Goal: Task Accomplishment & Management: Complete application form

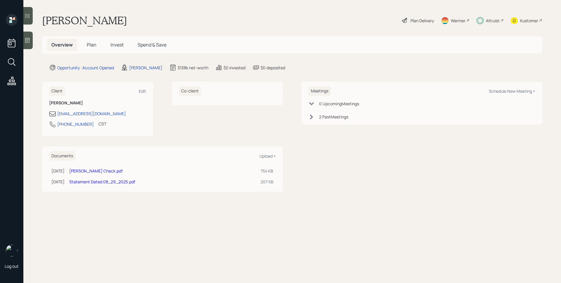
click at [490, 21] on div "Altruist" at bounding box center [493, 21] width 14 height 6
click at [88, 44] on span "Plan" at bounding box center [92, 44] width 10 height 6
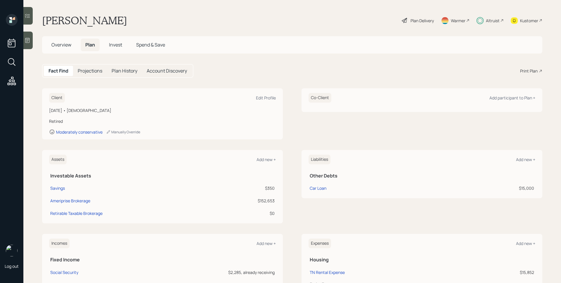
click at [112, 48] on span "Invest" at bounding box center [115, 44] width 13 height 6
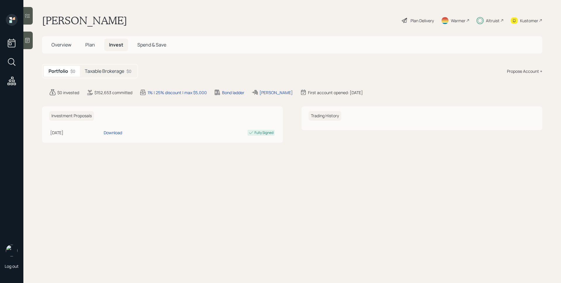
click at [128, 78] on div "Portfolio $0 Taxable Brokerage $0" at bounding box center [90, 71] width 96 height 14
click at [127, 75] on div "Taxable Brokerage $0" at bounding box center [108, 71] width 56 height 11
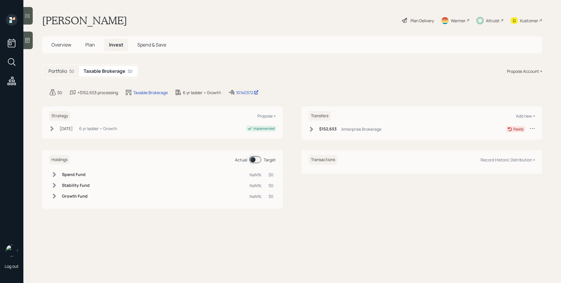
click at [253, 158] on span at bounding box center [255, 159] width 12 height 7
click at [254, 158] on span at bounding box center [255, 159] width 12 height 7
click at [487, 20] on div "Altruist" at bounding box center [493, 21] width 14 height 6
click at [422, 20] on div "Plan Delivery" at bounding box center [421, 21] width 23 height 6
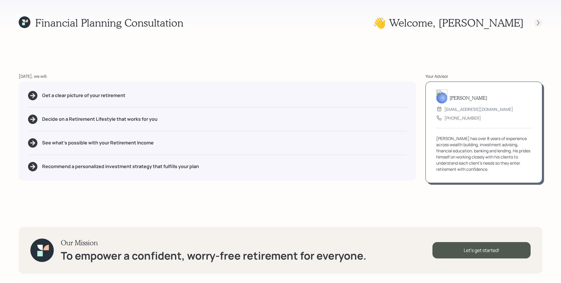
click at [538, 22] on icon at bounding box center [538, 22] width 2 height 5
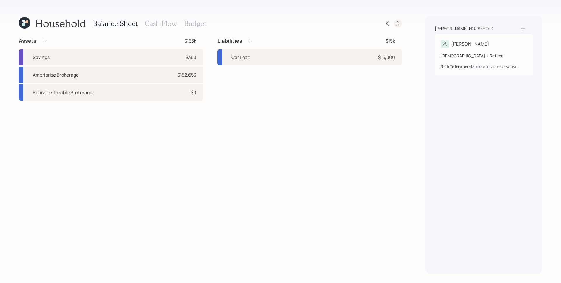
click at [399, 21] on icon at bounding box center [398, 23] width 6 height 6
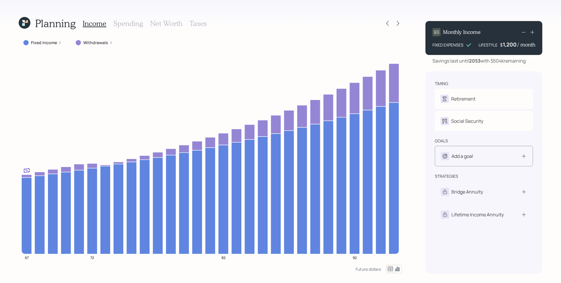
click at [497, 152] on div "Add a goal" at bounding box center [484, 156] width 86 height 8
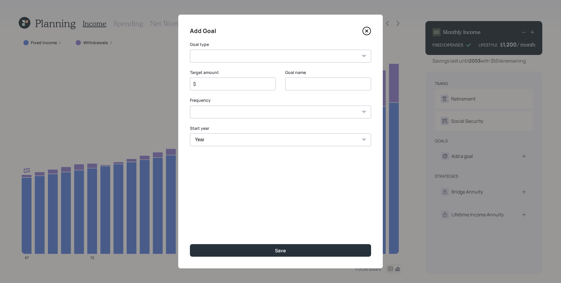
click at [265, 61] on select "Create an emergency fund Donate to charity Purchase a home Make a purchase Supp…" at bounding box center [280, 56] width 181 height 13
select select "other"
click at [190, 50] on select "Create an emergency fund Donate to charity Purchase a home Make a purchase Supp…" at bounding box center [280, 56] width 181 height 13
type input "Other"
click at [248, 84] on input "$" at bounding box center [230, 83] width 76 height 7
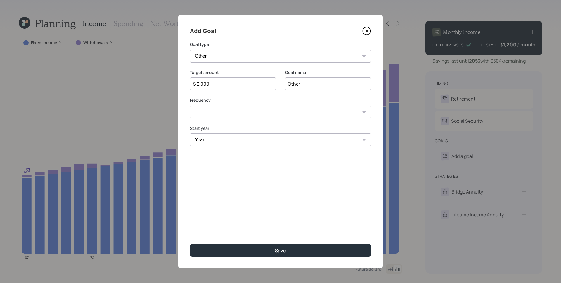
type input "$ 2,000"
select select "0"
click at [190, 105] on select "One time Every 1 year Every 2 years Every 3 years Every 4 years Every 5 years E…" at bounding box center [280, 111] width 181 height 13
select select "2025"
click at [190, 133] on select "Year [DATE] 2026 2027 2028 2029 2030 2031 2032 2033 2034 2035 2036 2037 2038 20…" at bounding box center [280, 139] width 181 height 13
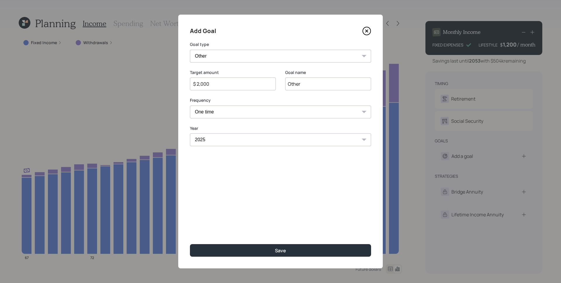
click at [190, 244] on button "Save" at bounding box center [280, 250] width 181 height 13
type input "$"
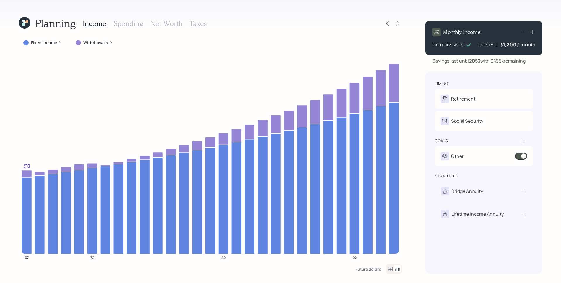
click at [128, 23] on h3 "Spending" at bounding box center [128, 23] width 30 height 8
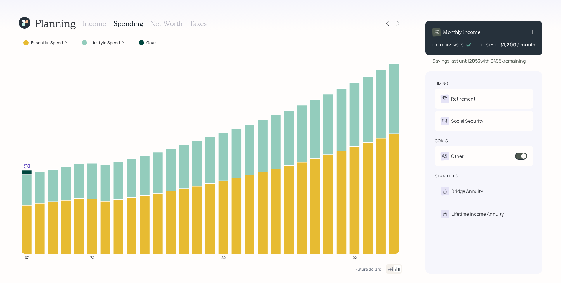
click at [59, 43] on label "Essential Spend" at bounding box center [47, 43] width 32 height 6
